Goal: Browse casually

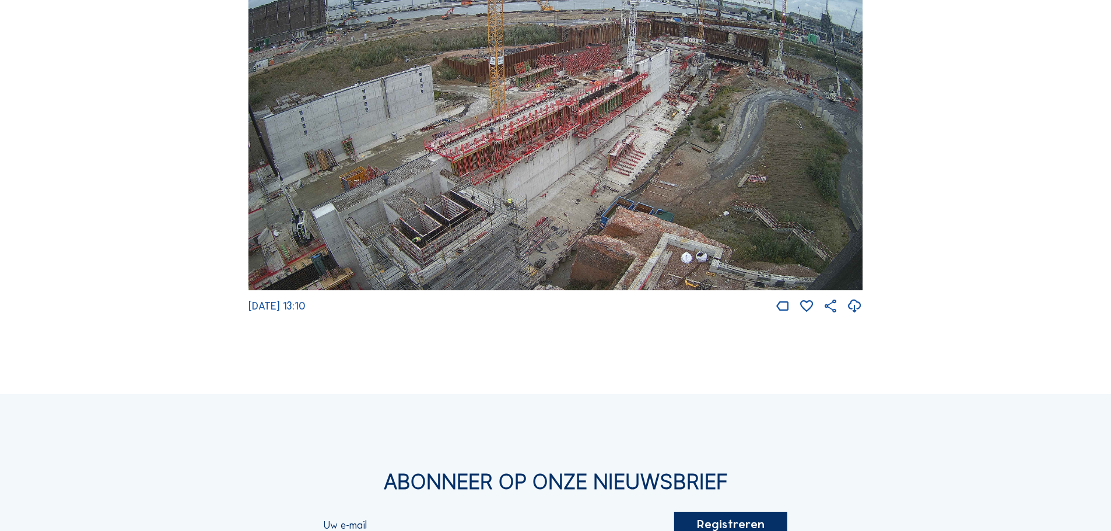
scroll to position [2099, 0]
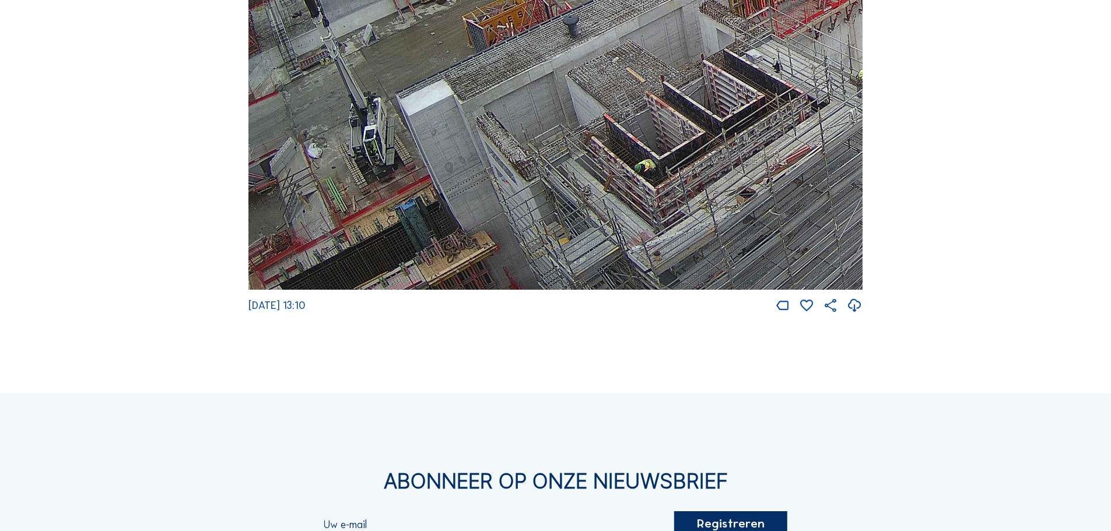
drag, startPoint x: 318, startPoint y: 270, endPoint x: 498, endPoint y: 78, distance: 264.0
click at [498, 78] on img at bounding box center [555, 118] width 614 height 346
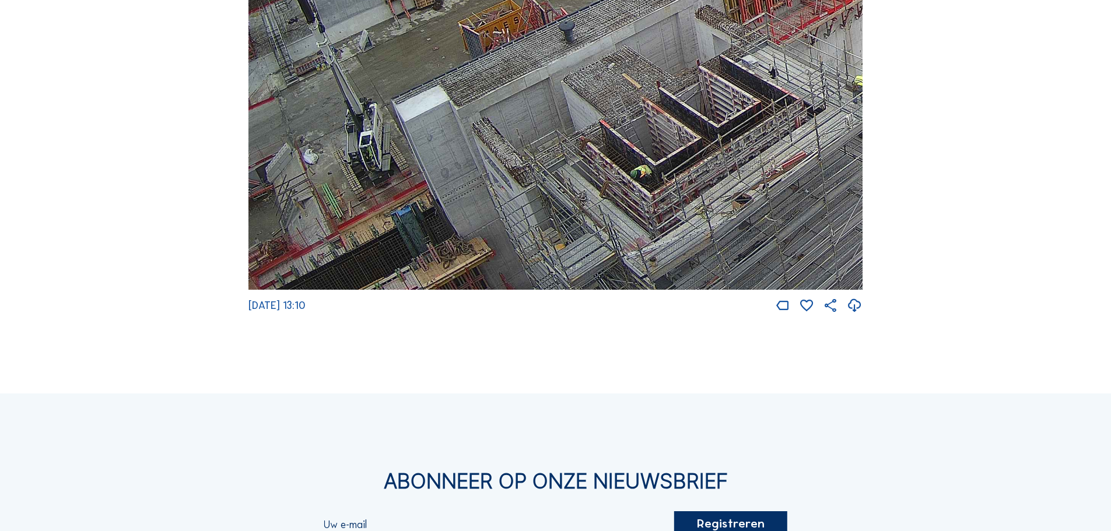
drag, startPoint x: 733, startPoint y: 180, endPoint x: 725, endPoint y: 197, distance: 18.8
click at [725, 196] on img at bounding box center [555, 118] width 614 height 346
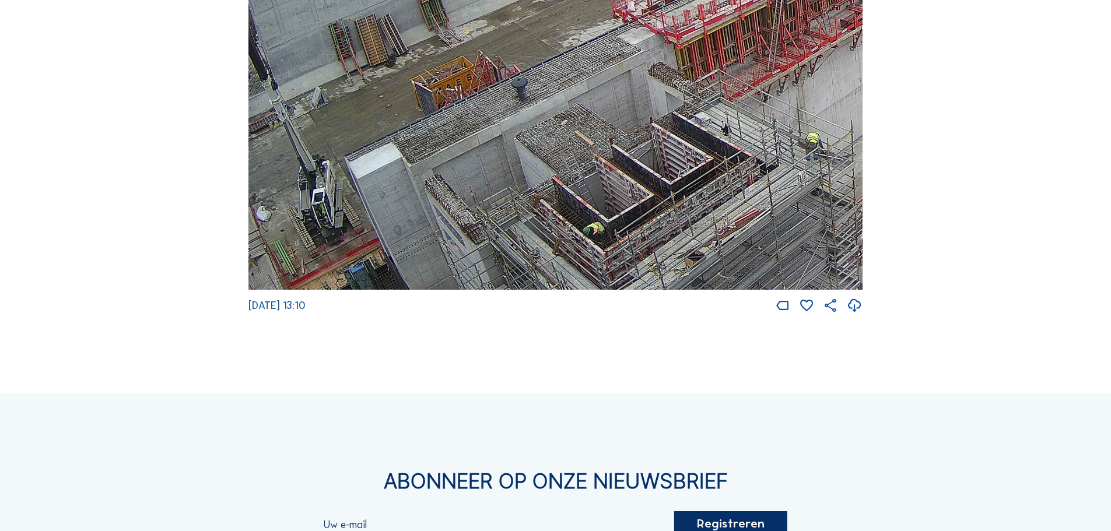
drag, startPoint x: 767, startPoint y: 168, endPoint x: 620, endPoint y: 282, distance: 185.3
click at [620, 282] on img at bounding box center [555, 118] width 614 height 346
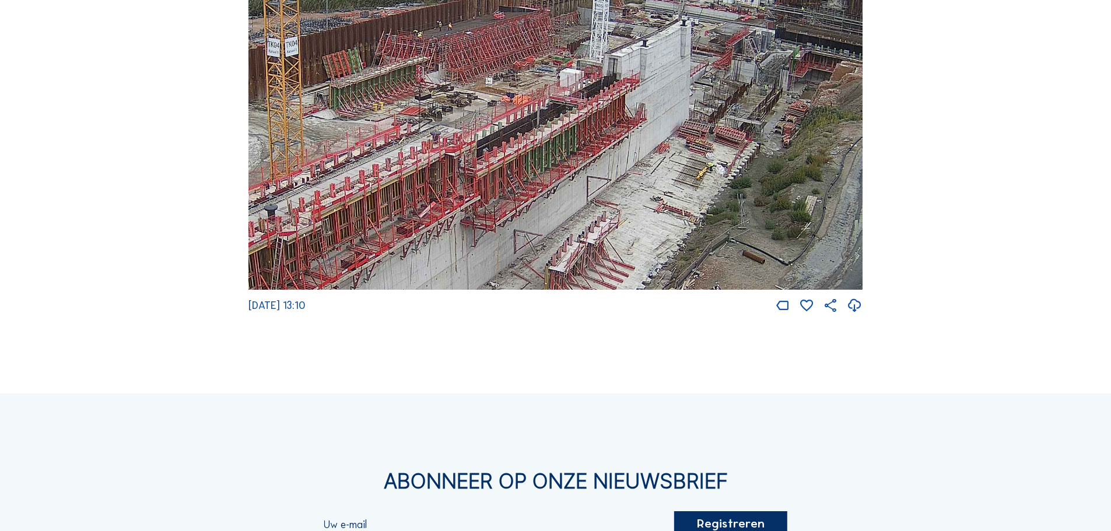
drag, startPoint x: 789, startPoint y: 70, endPoint x: 397, endPoint y: 236, distance: 426.1
click at [397, 236] on img at bounding box center [555, 118] width 614 height 346
drag, startPoint x: 436, startPoint y: 248, endPoint x: 683, endPoint y: 33, distance: 327.7
click at [675, 32] on img at bounding box center [555, 118] width 614 height 346
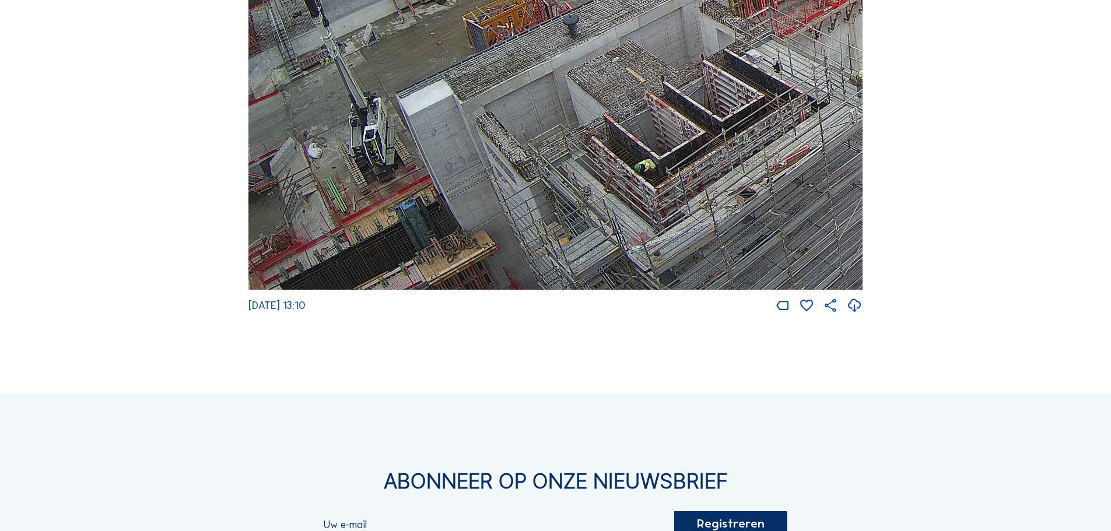
drag, startPoint x: 586, startPoint y: 121, endPoint x: 642, endPoint y: 94, distance: 61.3
click at [642, 94] on img at bounding box center [555, 118] width 614 height 346
drag, startPoint x: 546, startPoint y: 209, endPoint x: 553, endPoint y: 143, distance: 65.6
click at [553, 143] on img at bounding box center [555, 118] width 614 height 346
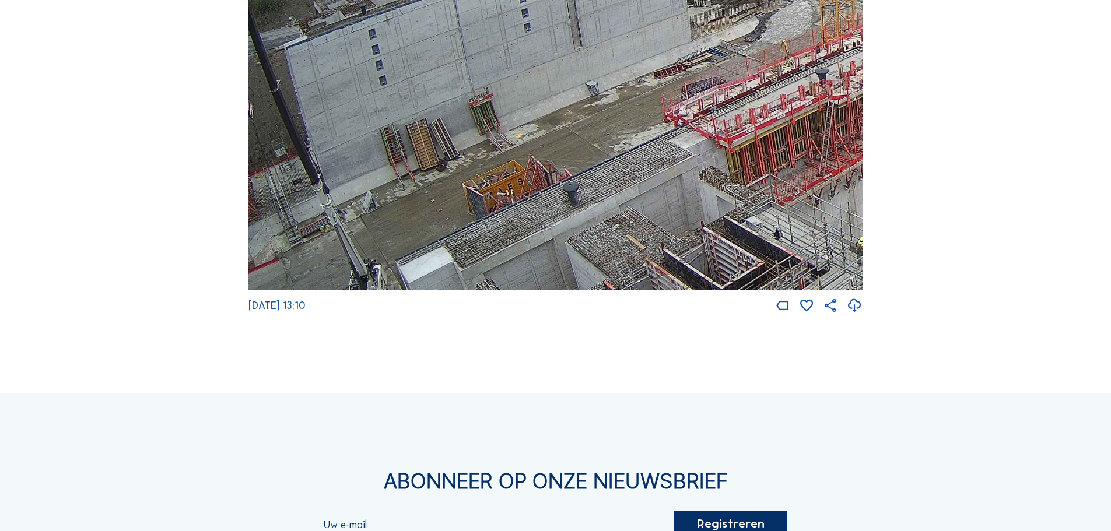
drag, startPoint x: 370, startPoint y: 187, endPoint x: 726, endPoint y: 354, distance: 394.1
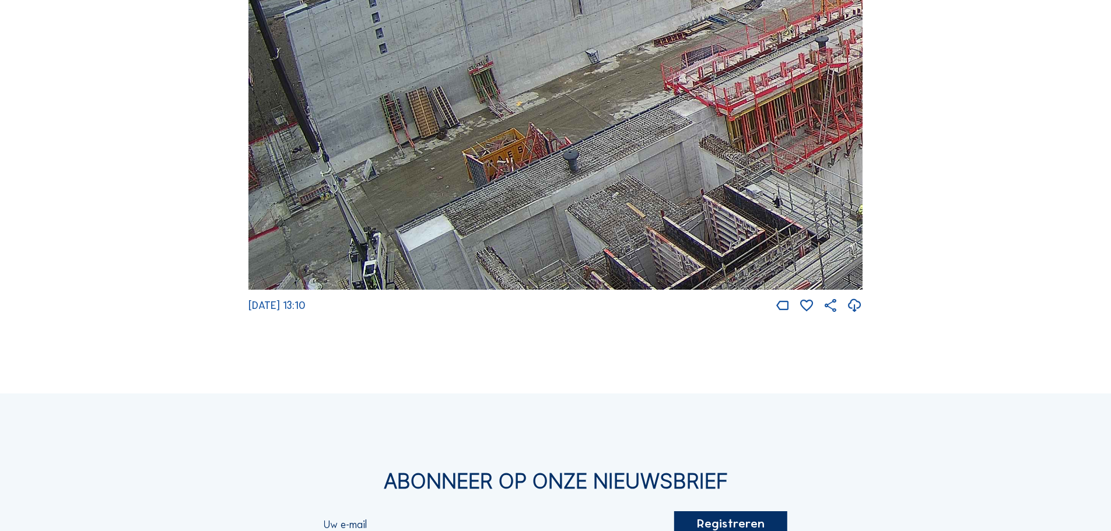
drag, startPoint x: 395, startPoint y: 209, endPoint x: 596, endPoint y: 188, distance: 202.2
click at [596, 188] on img at bounding box center [555, 118] width 614 height 346
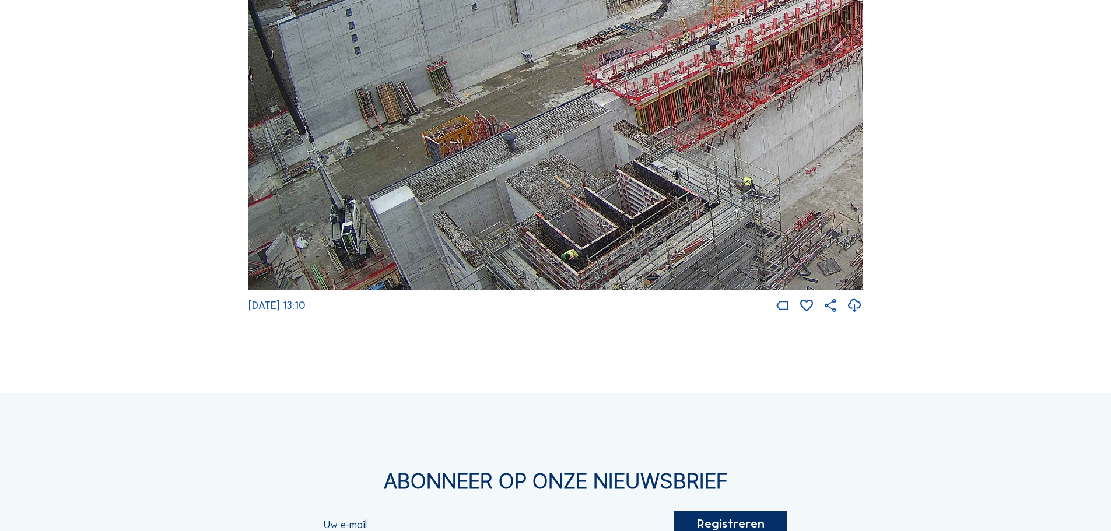
drag, startPoint x: 402, startPoint y: 159, endPoint x: 623, endPoint y: 143, distance: 221.5
click at [623, 143] on img at bounding box center [555, 118] width 614 height 346
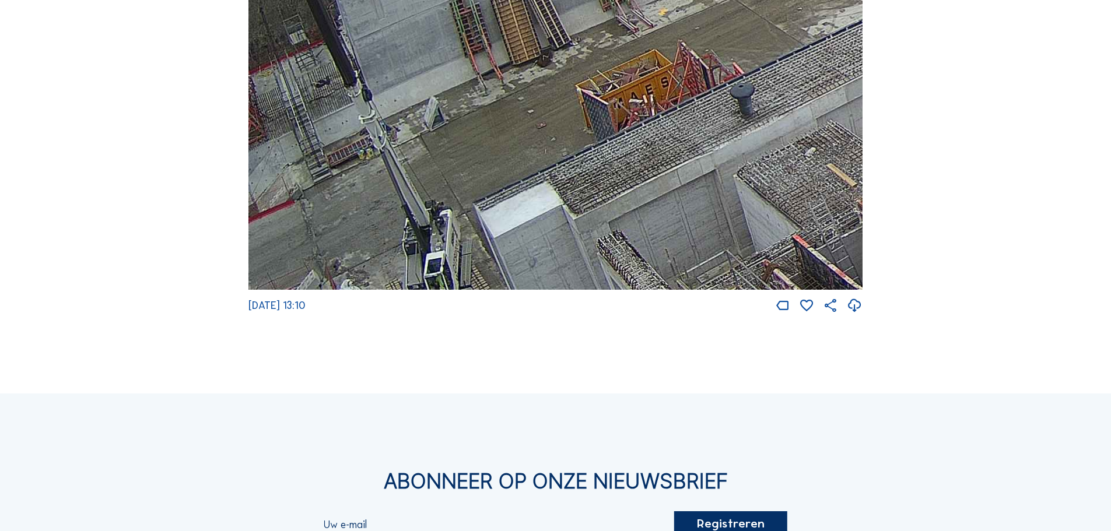
drag, startPoint x: 271, startPoint y: 166, endPoint x: 474, endPoint y: 110, distance: 211.0
click at [474, 110] on img at bounding box center [555, 118] width 614 height 346
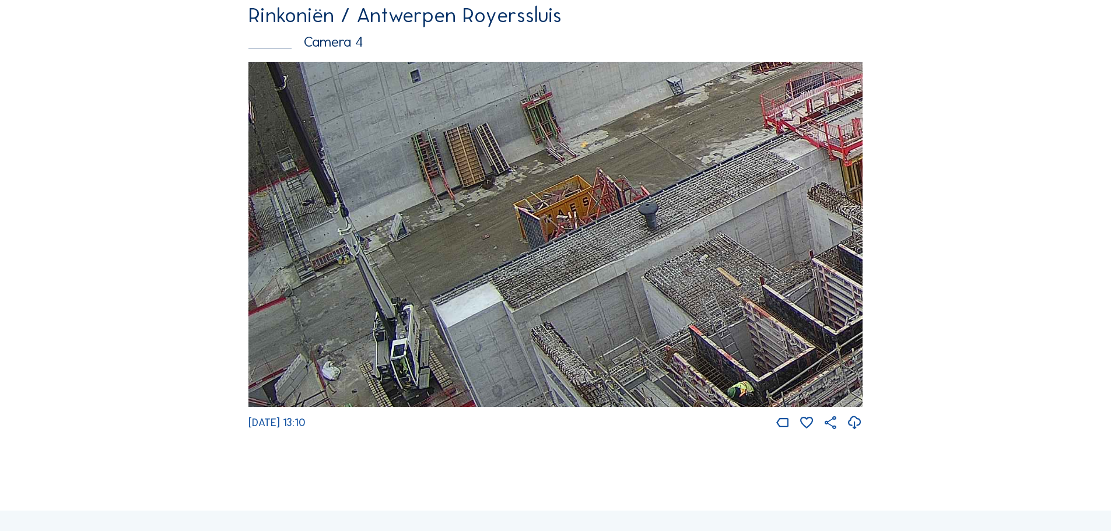
scroll to position [1983, 0]
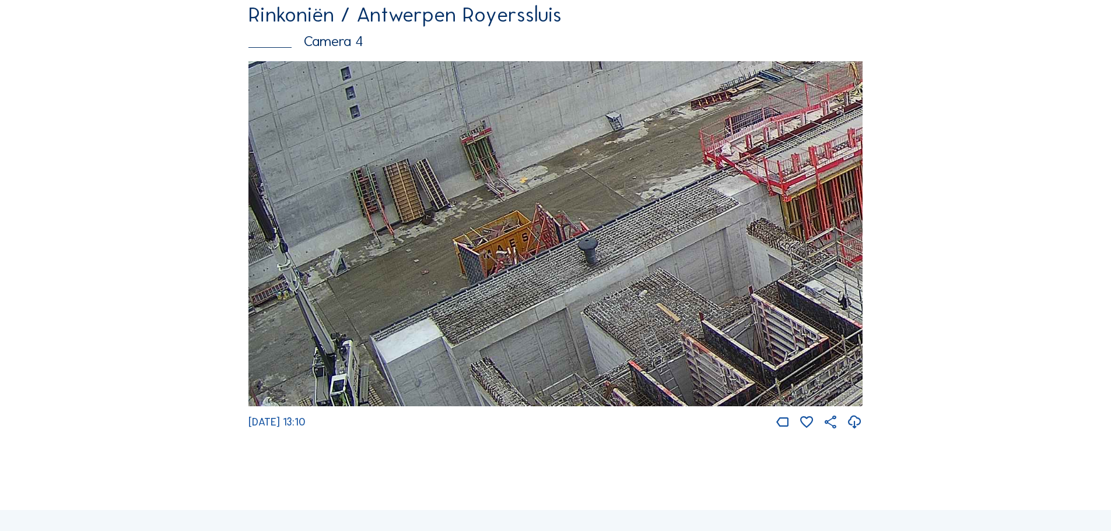
drag, startPoint x: 706, startPoint y: 242, endPoint x: 378, endPoint y: 465, distance: 397.0
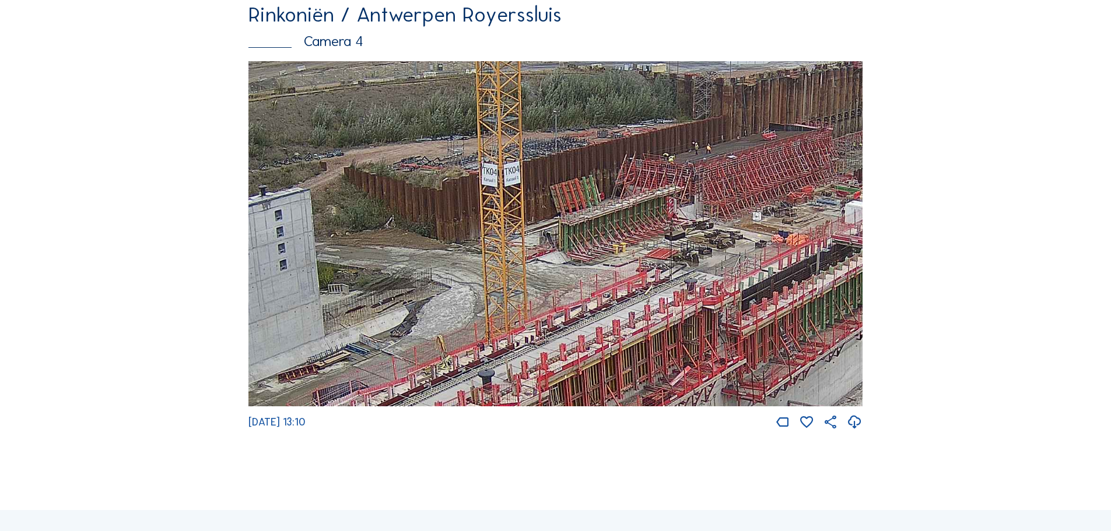
drag, startPoint x: 670, startPoint y: 318, endPoint x: 512, endPoint y: 386, distance: 171.9
click at [512, 386] on img at bounding box center [555, 234] width 614 height 346
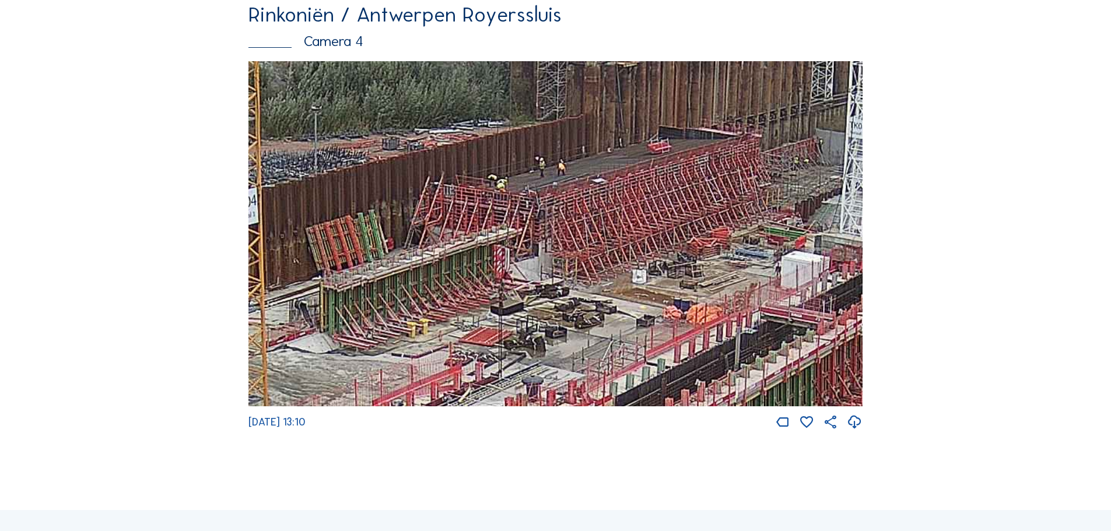
drag, startPoint x: 734, startPoint y: 240, endPoint x: 594, endPoint y: 254, distance: 140.6
click at [594, 254] on img at bounding box center [555, 234] width 614 height 346
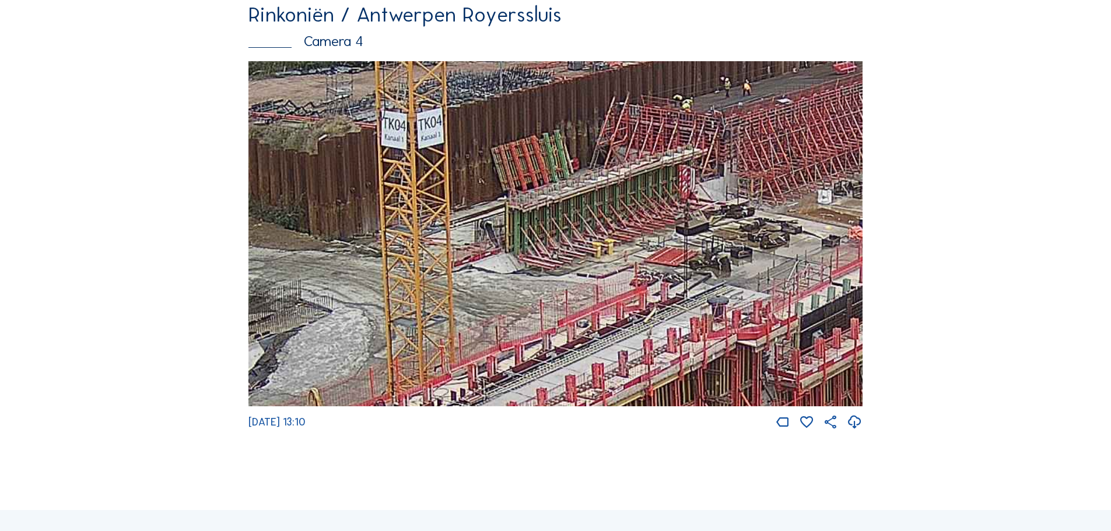
drag, startPoint x: 446, startPoint y: 207, endPoint x: 641, endPoint y: 167, distance: 199.4
click at [641, 167] on img at bounding box center [555, 234] width 614 height 346
